Goal: Information Seeking & Learning: Learn about a topic

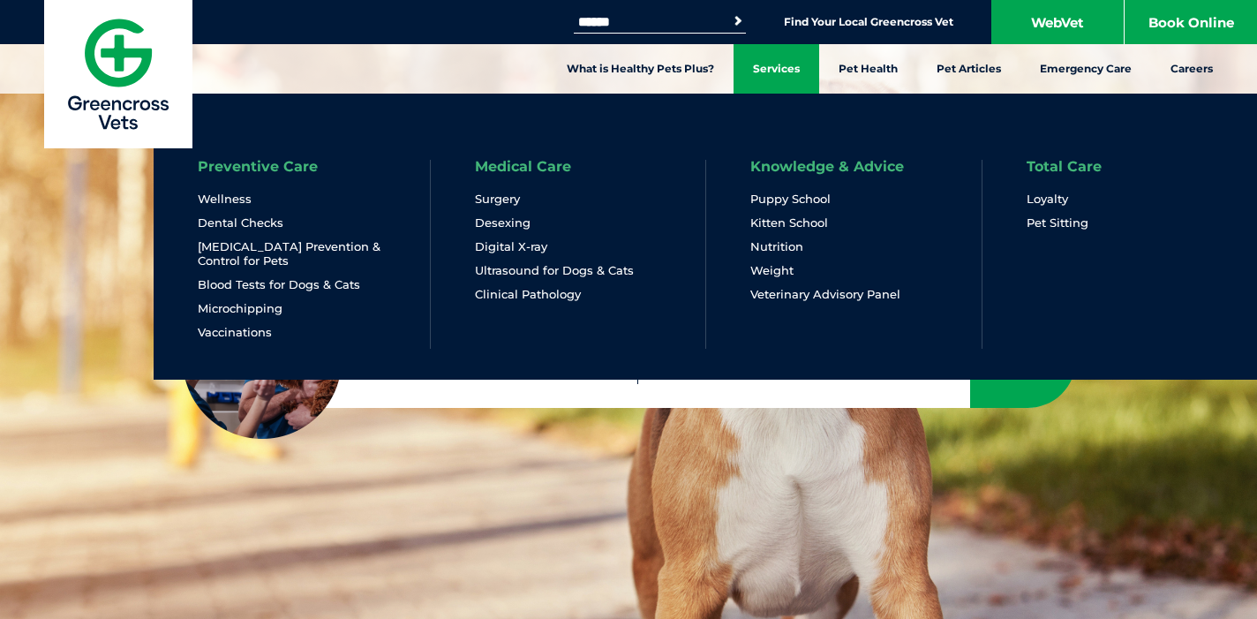
click at [778, 62] on link "Services" at bounding box center [777, 68] width 86 height 49
click at [219, 199] on link "Wellness" at bounding box center [225, 199] width 54 height 15
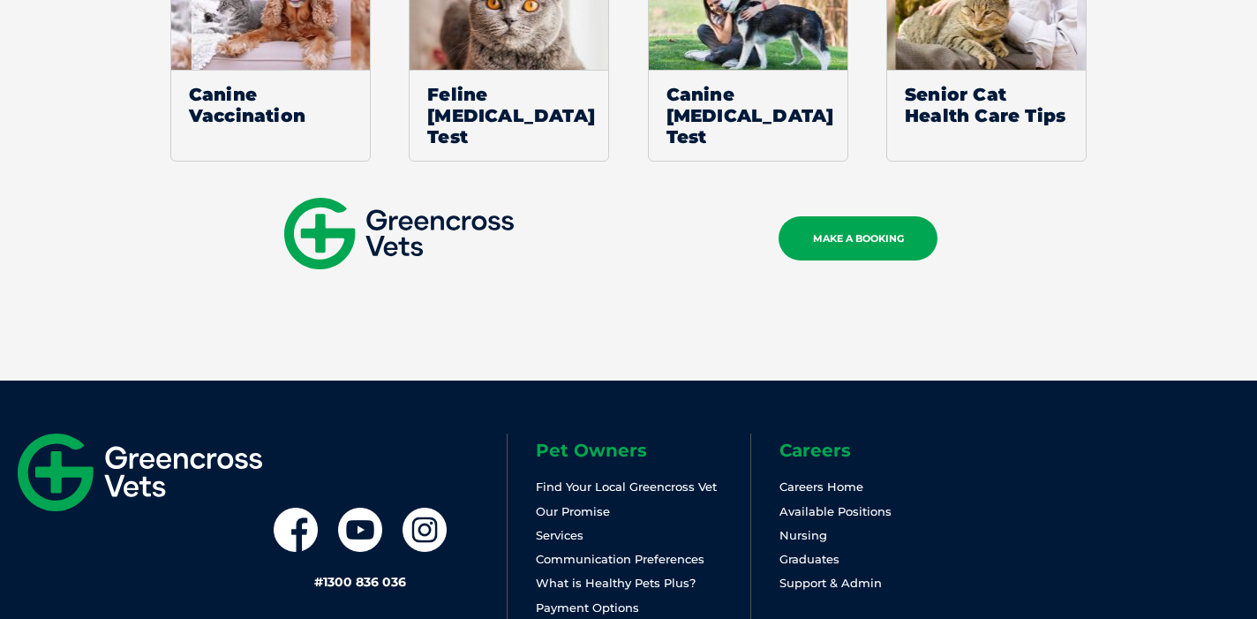
scroll to position [2413, 0]
